Goal: Task Accomplishment & Management: Use online tool/utility

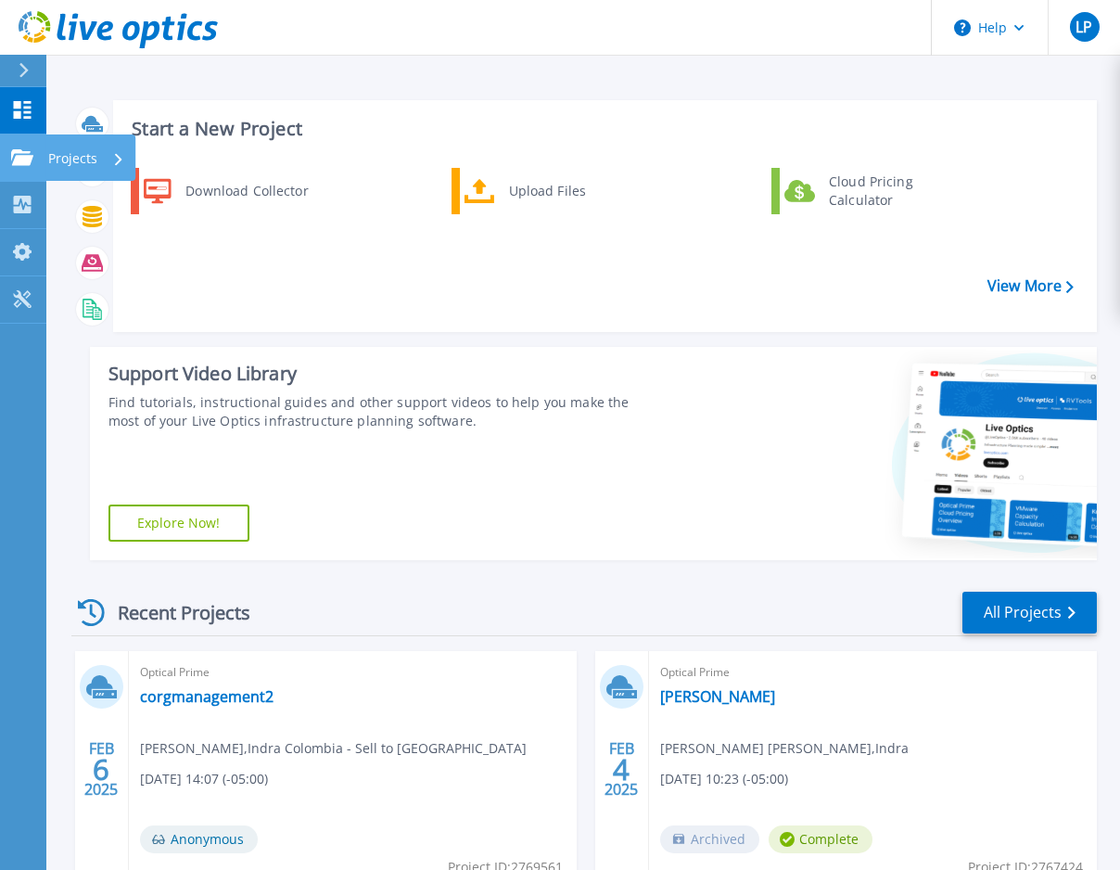
click at [84, 162] on p "Projects" at bounding box center [72, 158] width 49 height 48
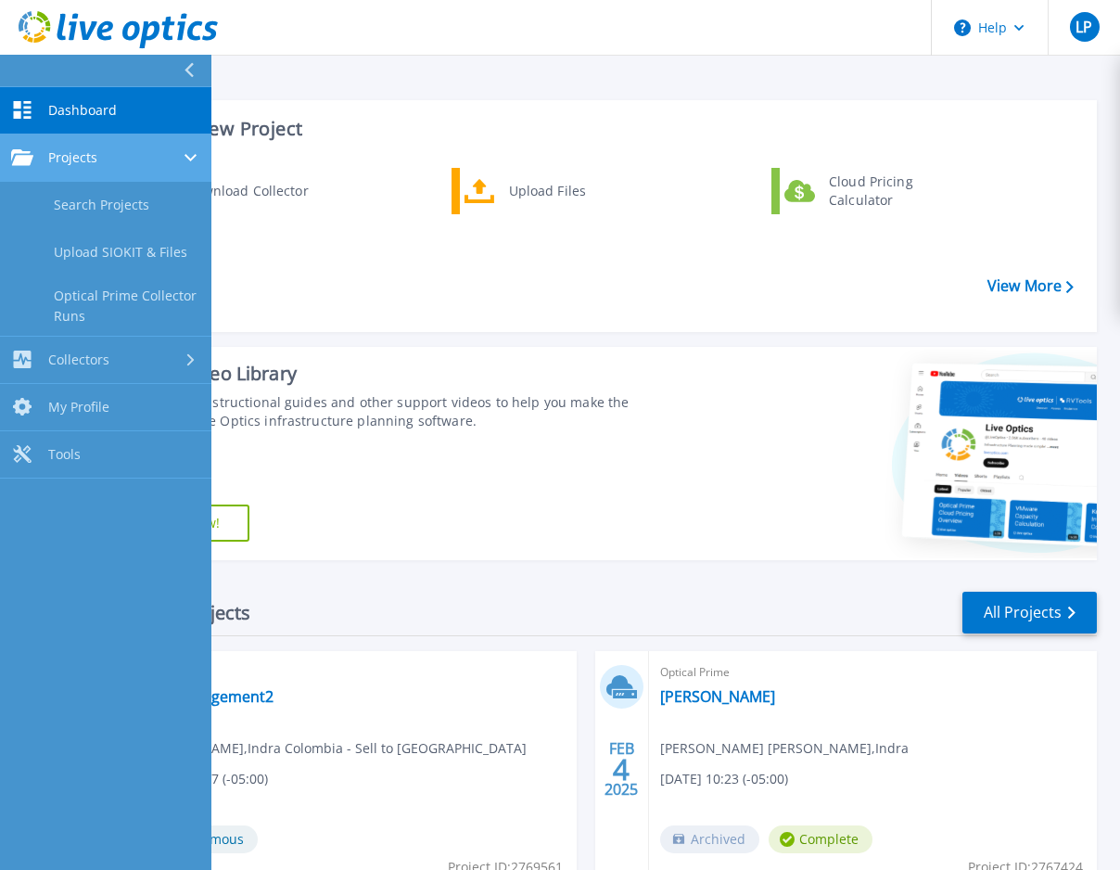
click at [126, 159] on div "Projects" at bounding box center [105, 157] width 189 height 17
click at [152, 158] on div "Projects" at bounding box center [105, 157] width 189 height 17
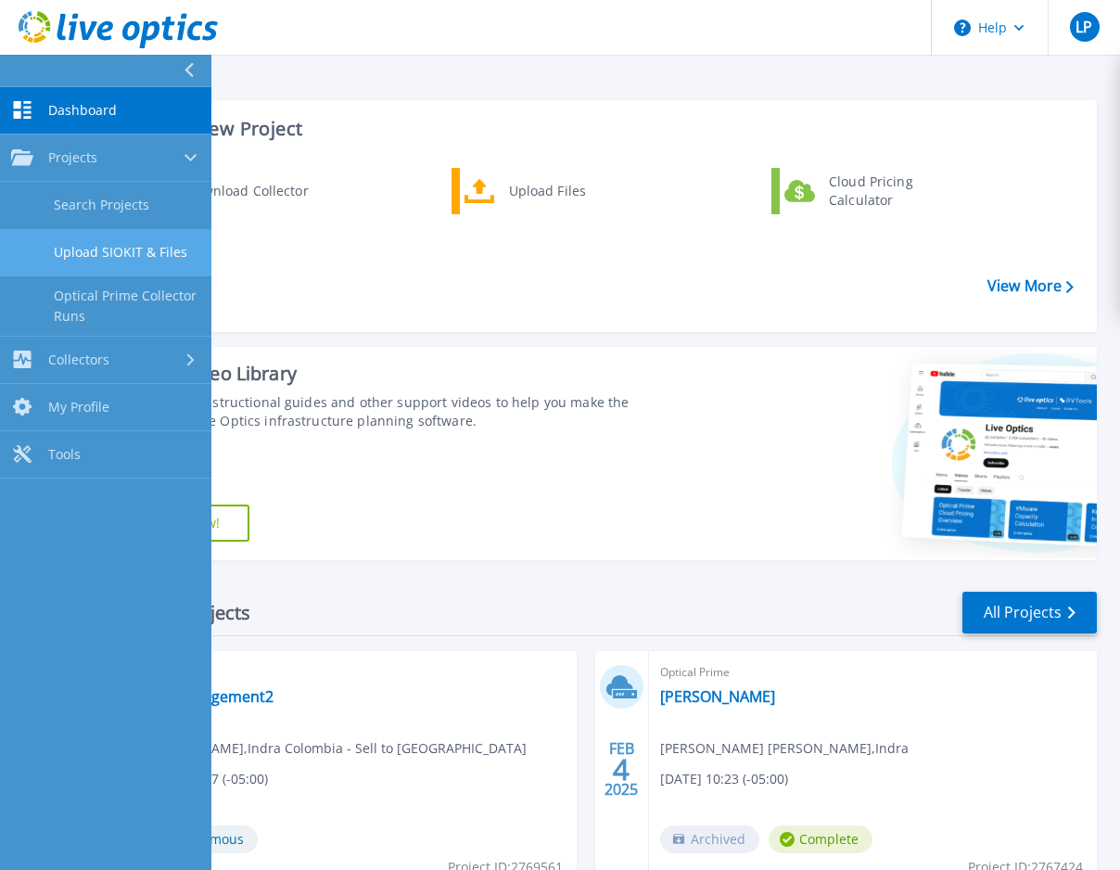
click at [133, 252] on link "Upload SIOKIT & Files" at bounding box center [105, 252] width 211 height 47
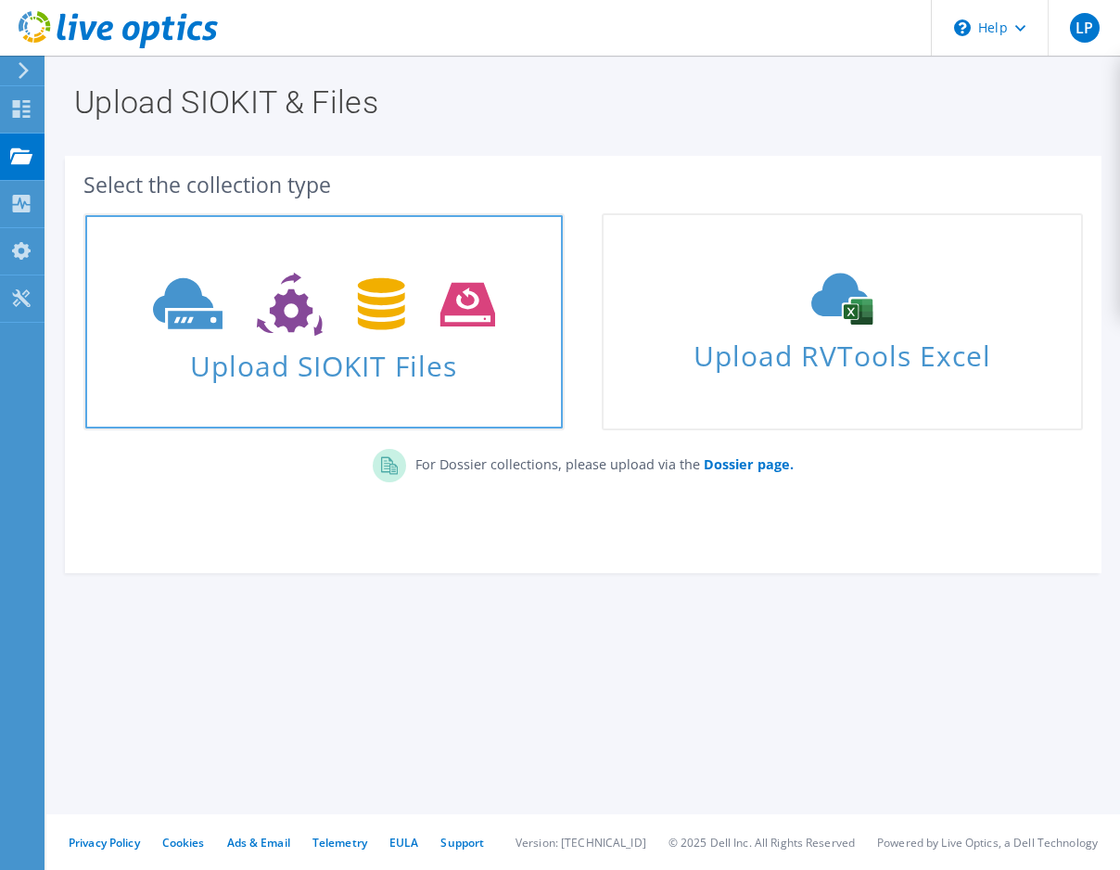
click at [272, 324] on icon at bounding box center [324, 305] width 342 height 64
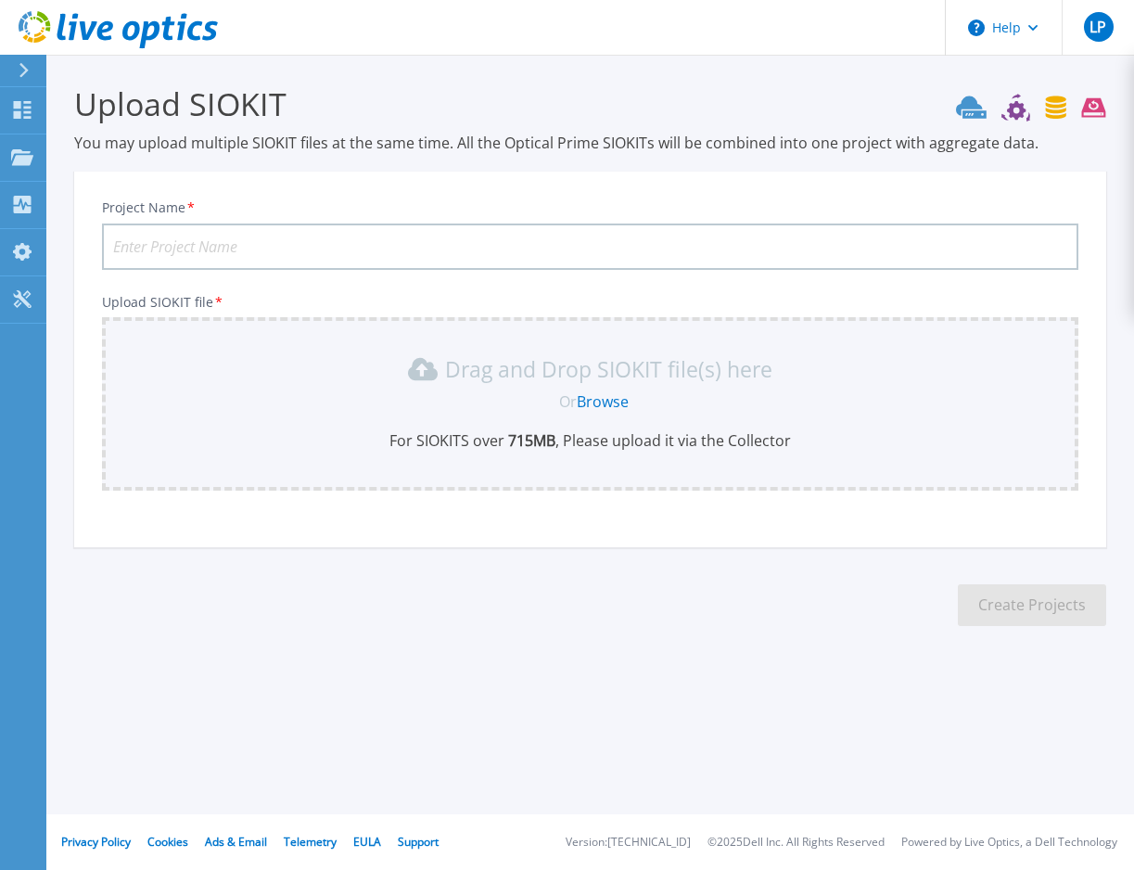
click at [266, 237] on input "Project Name *" at bounding box center [590, 247] width 977 height 46
click at [607, 399] on link "Browse" at bounding box center [603, 401] width 52 height 20
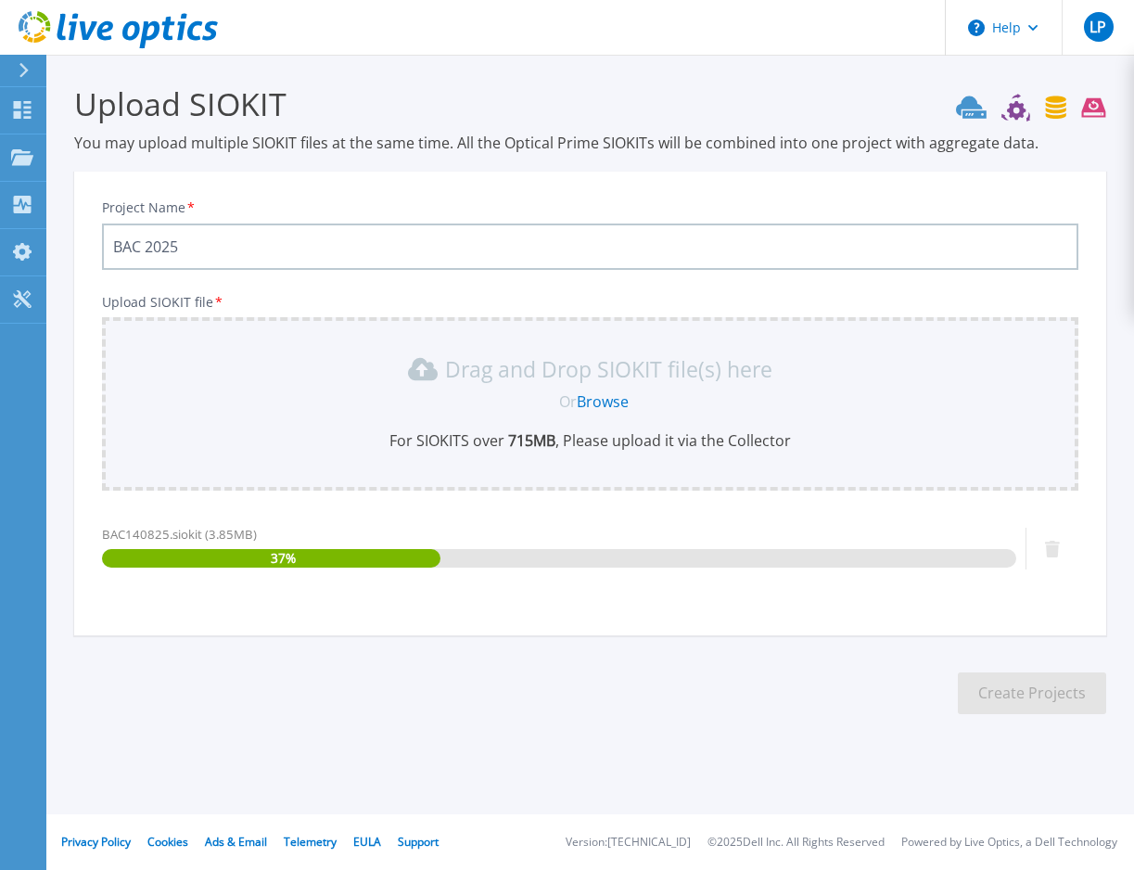
click at [308, 249] on input "BAC 2025" at bounding box center [590, 247] width 977 height 46
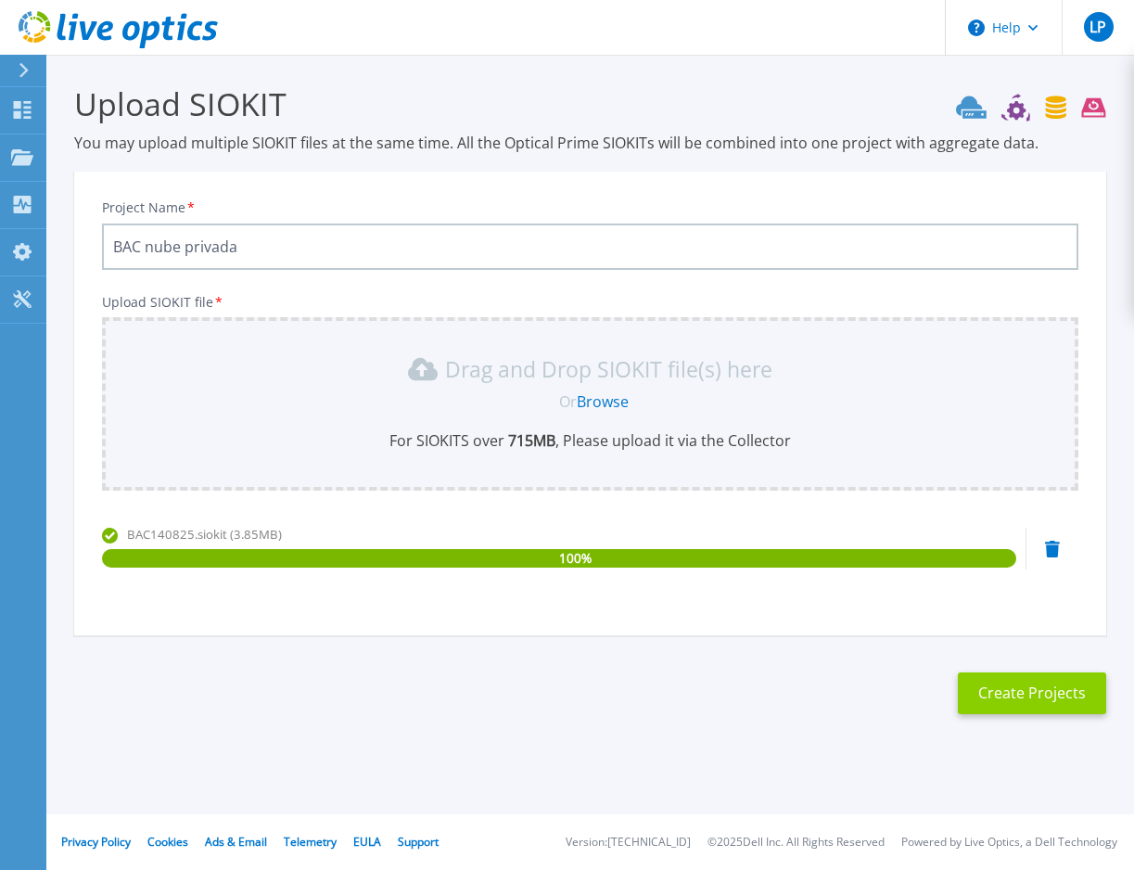
type input "BAC nube privada"
click at [1018, 690] on button "Create Projects" at bounding box center [1032, 693] width 148 height 42
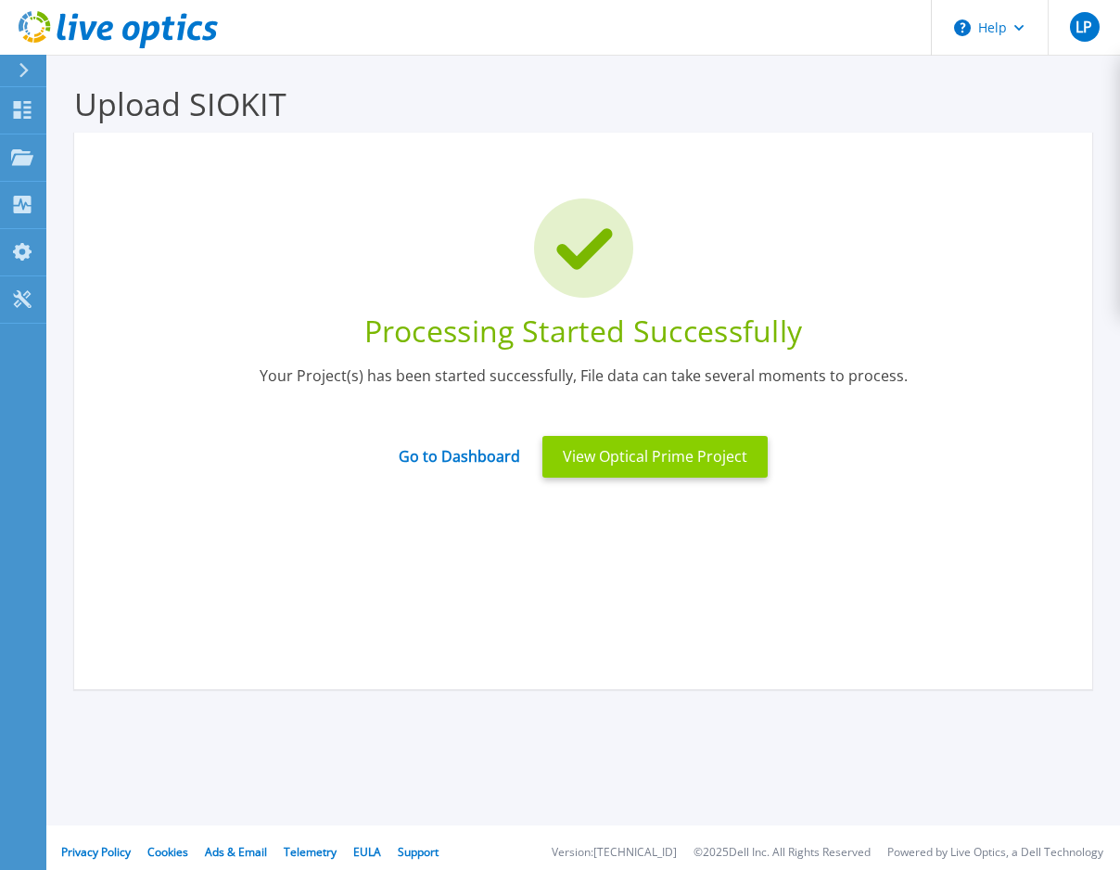
click at [665, 468] on button "View Optical Prime Project" at bounding box center [655, 457] width 225 height 42
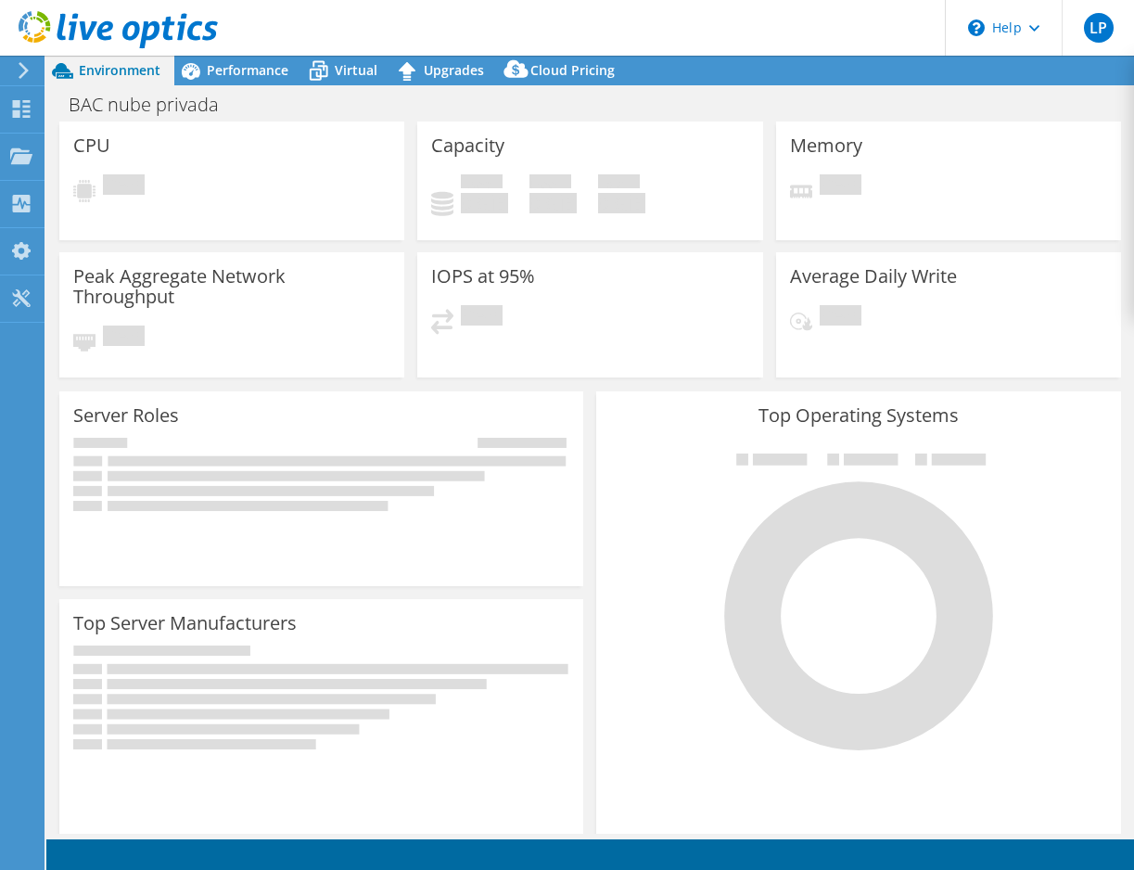
select select "USD"
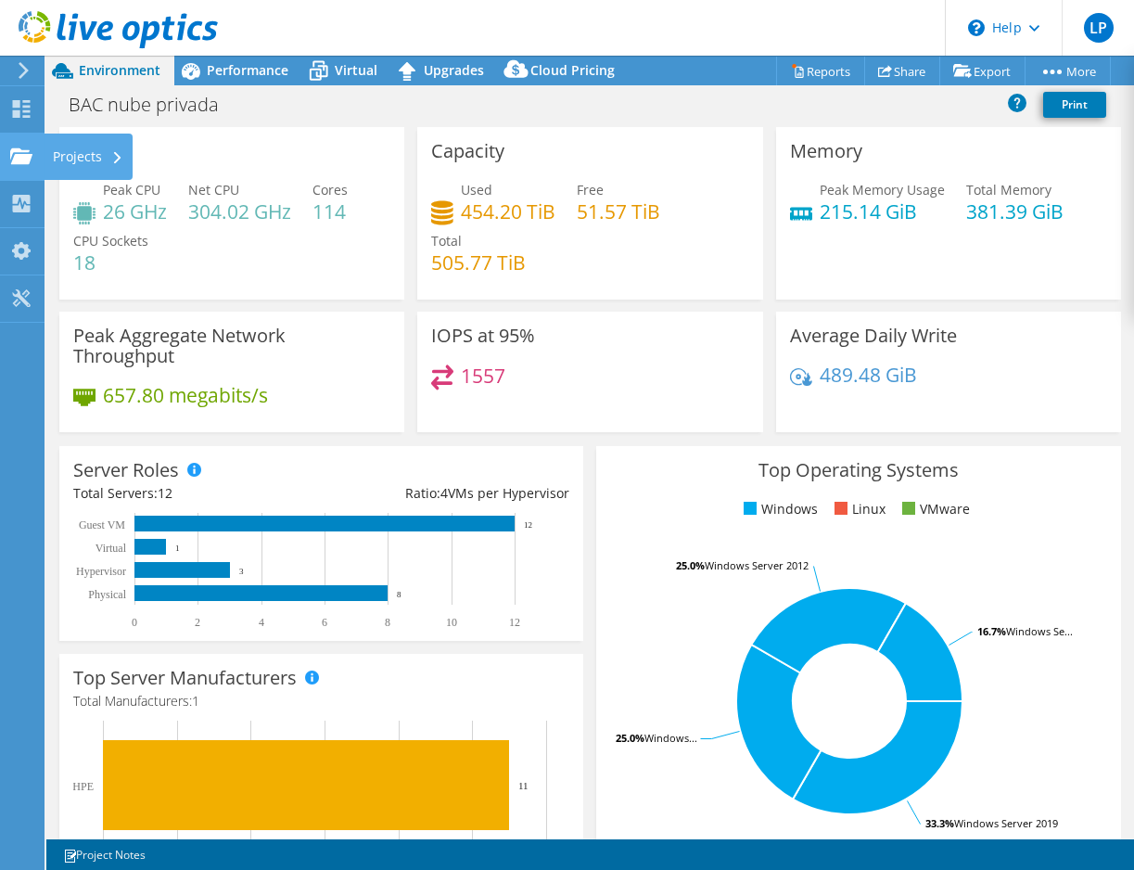
click at [70, 153] on div "Projects" at bounding box center [88, 157] width 89 height 46
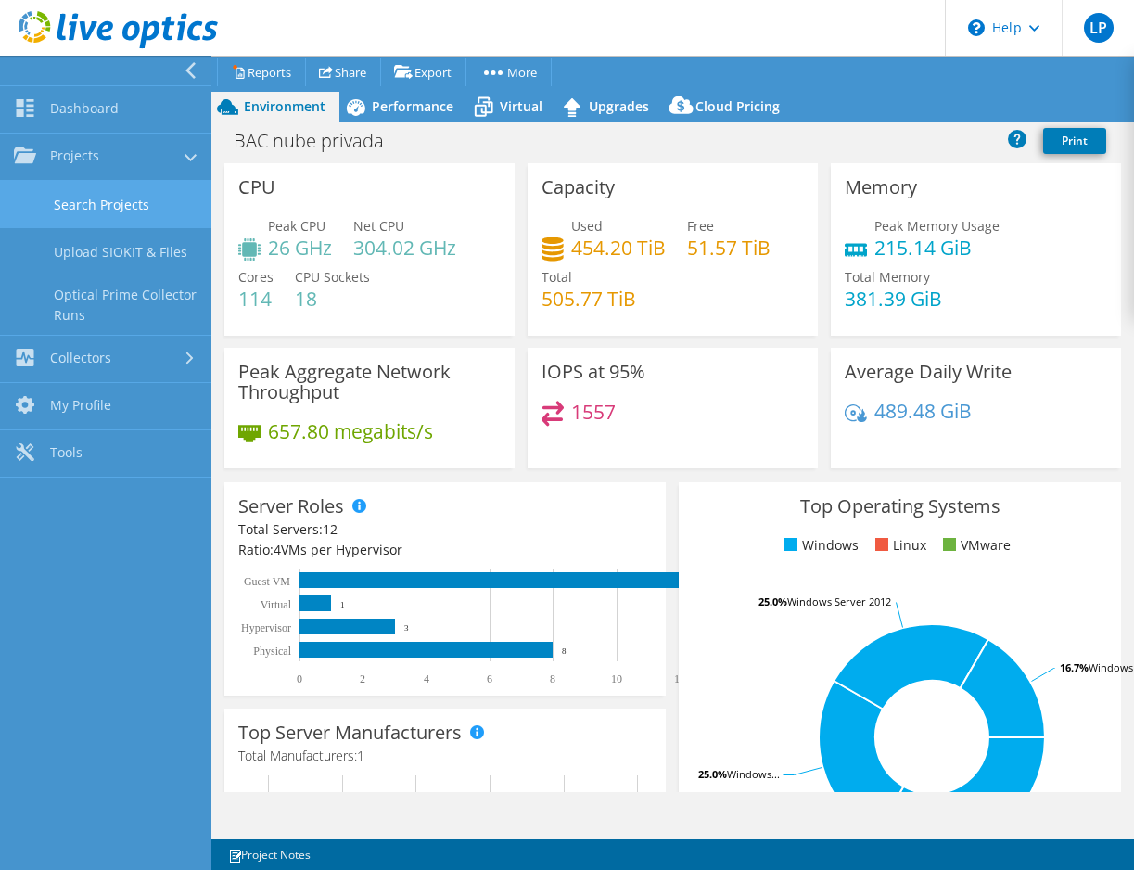
click at [82, 195] on link "Search Projects" at bounding box center [105, 204] width 211 height 47
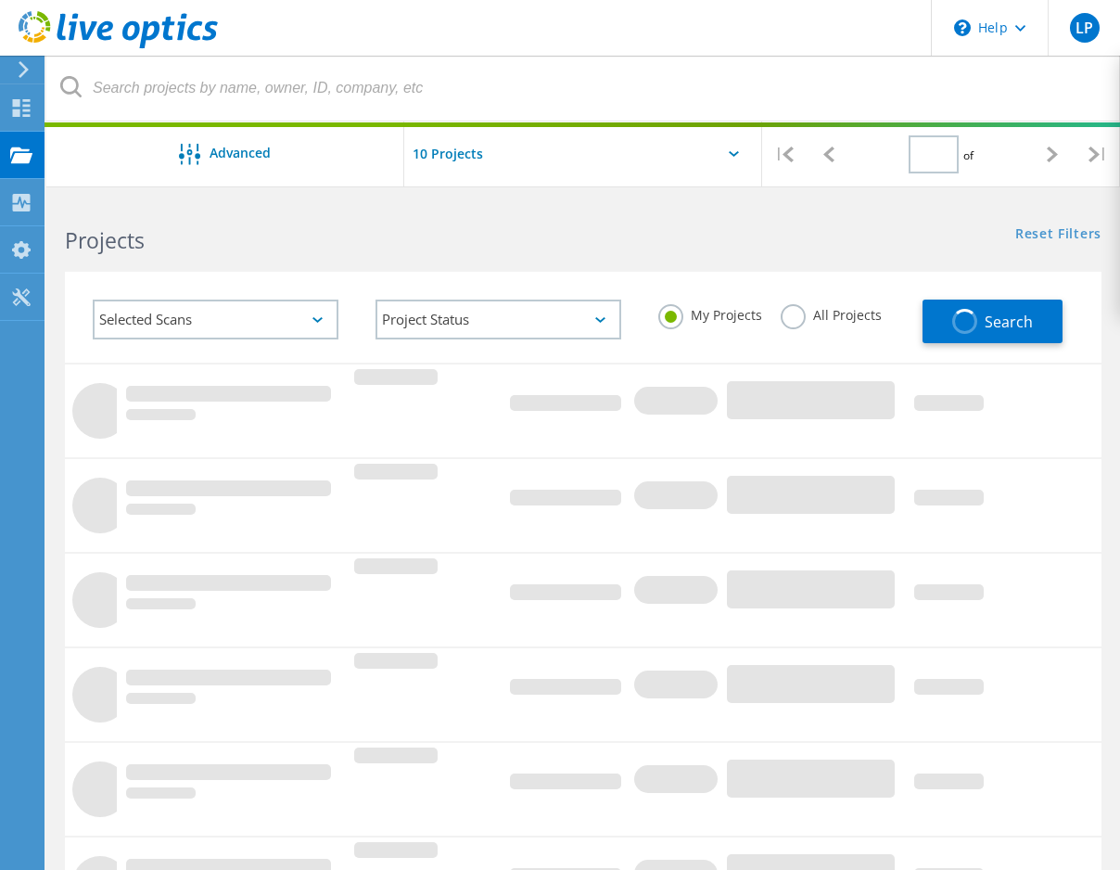
type input "1"
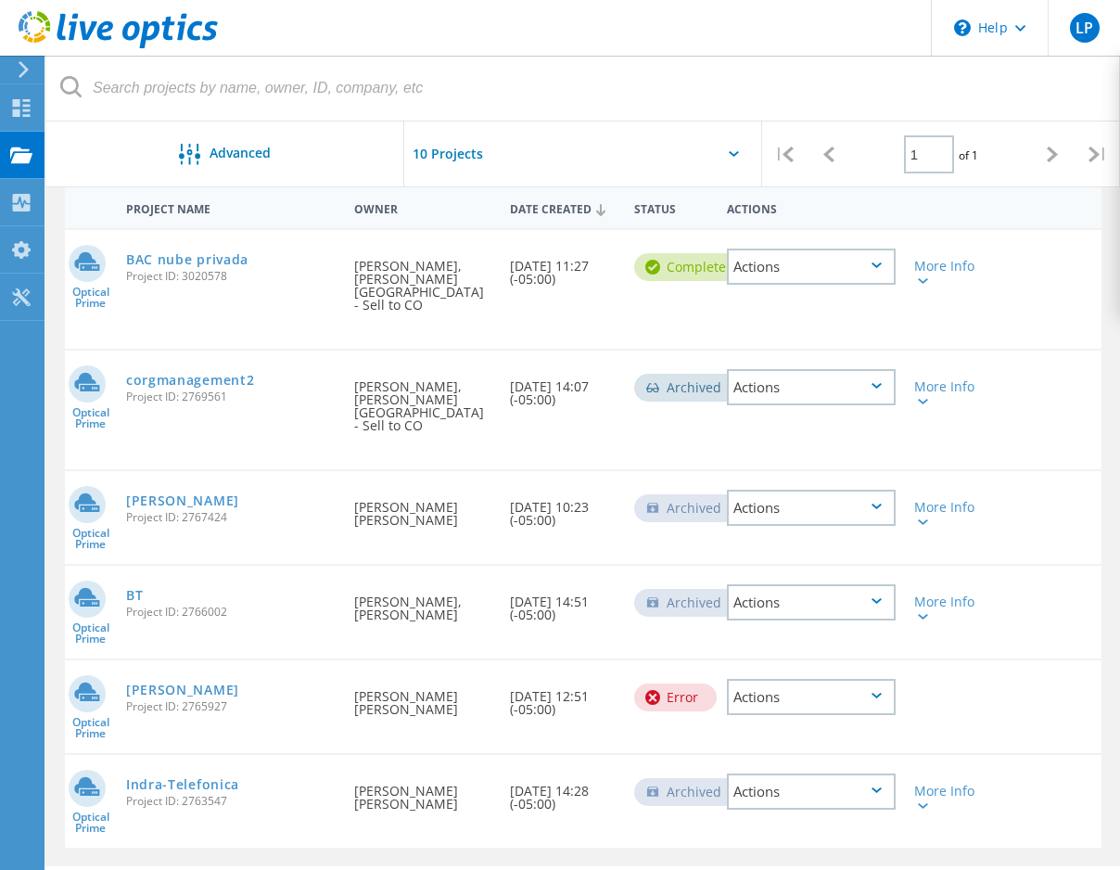
scroll to position [9, 0]
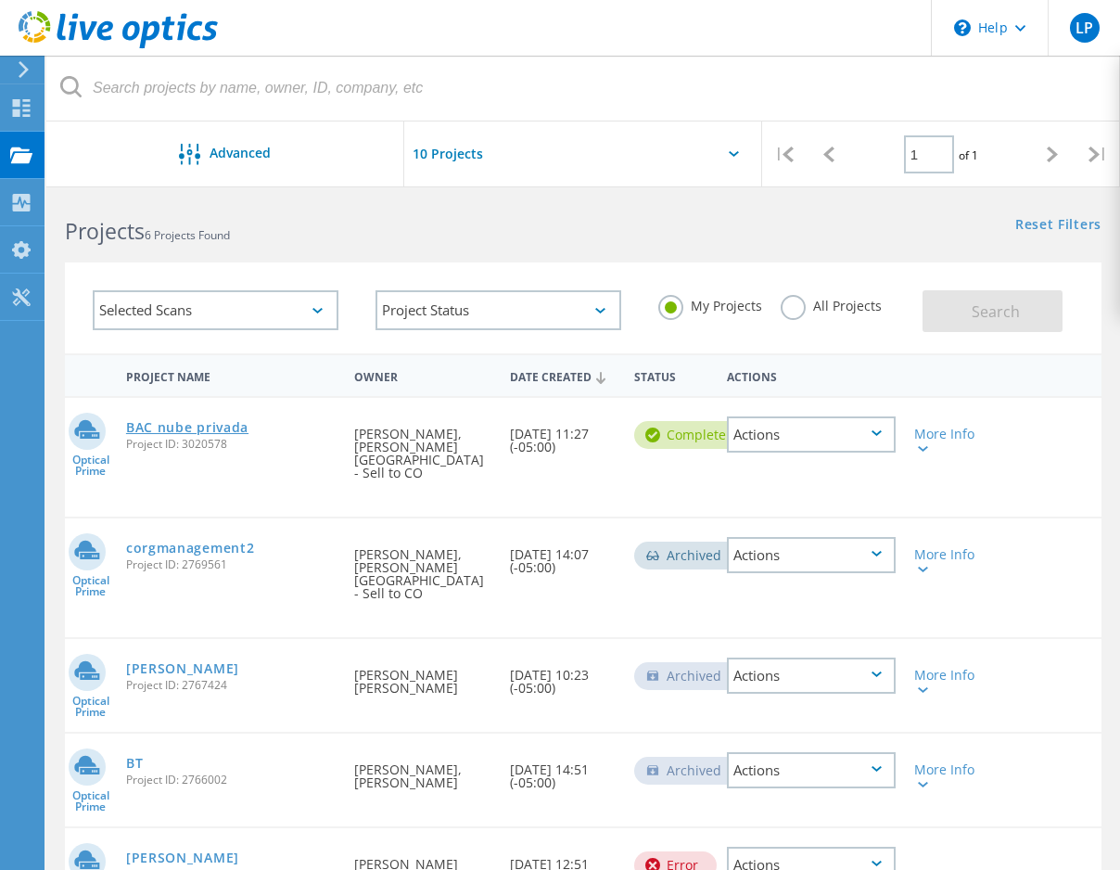
click at [218, 421] on link "BAC nube privada" at bounding box center [187, 427] width 122 height 13
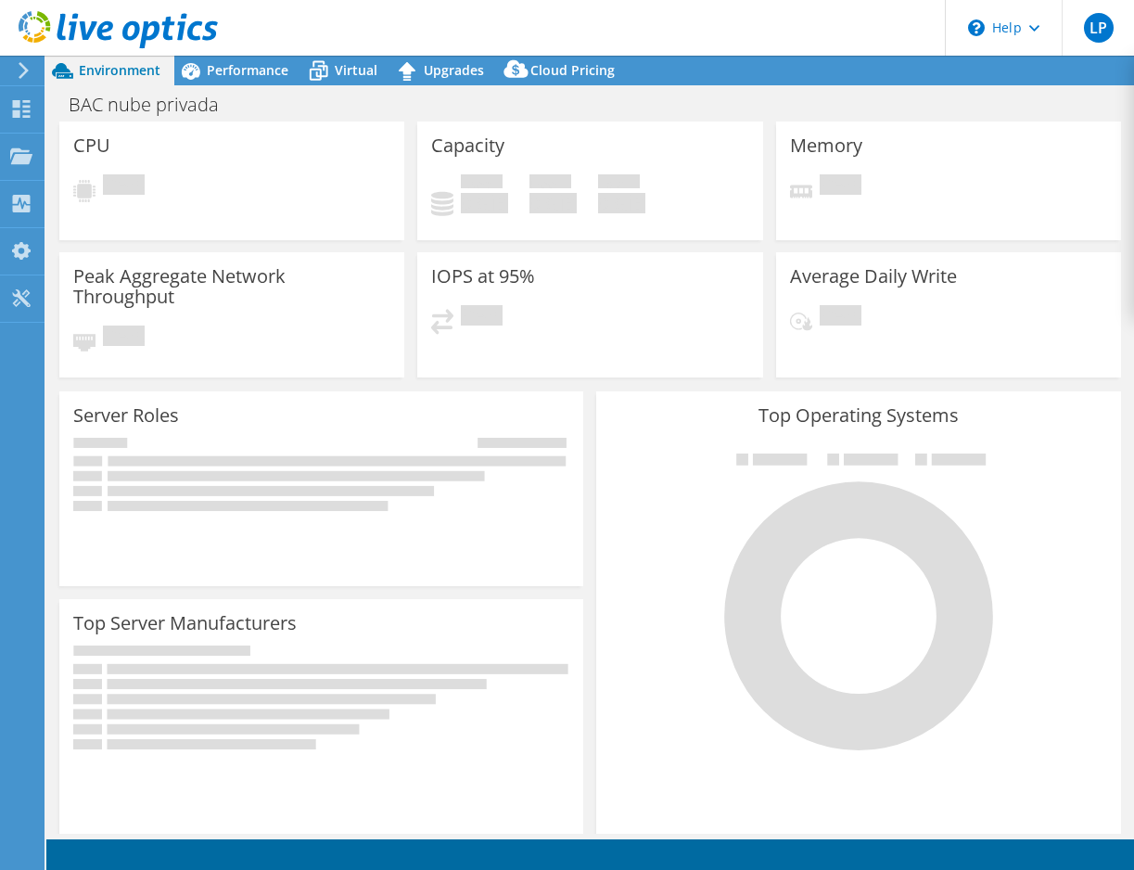
select select "USD"
